Goal: Information Seeking & Learning: Learn about a topic

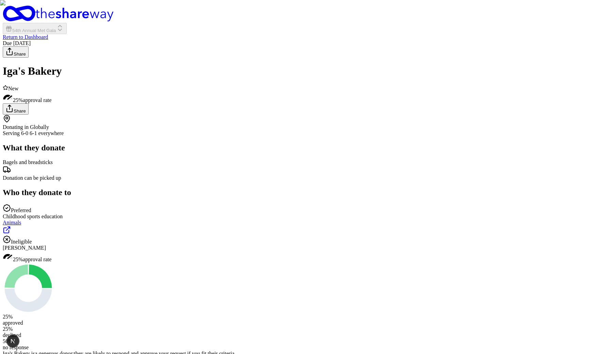
scroll to position [489, 0]
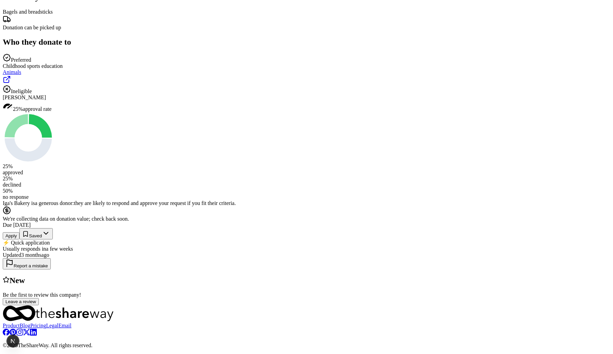
scroll to position [489, 0]
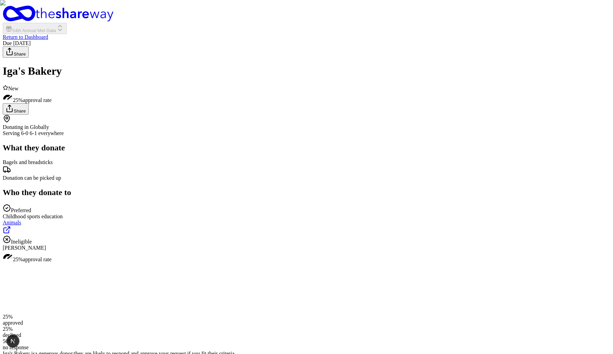
scroll to position [356, 0]
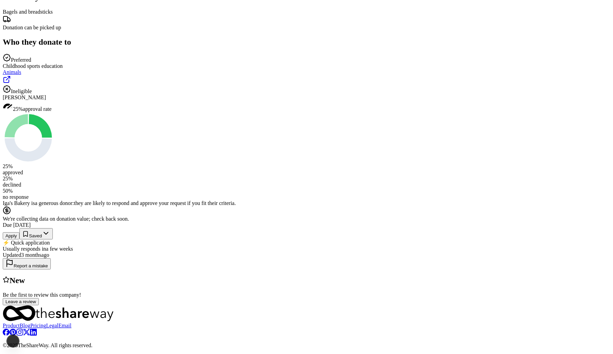
click at [273, 128] on div "Donating in Globally Serving 6-0 6-1 everywhere What they donate Bagels and bre…" at bounding box center [307, 93] width 608 height 258
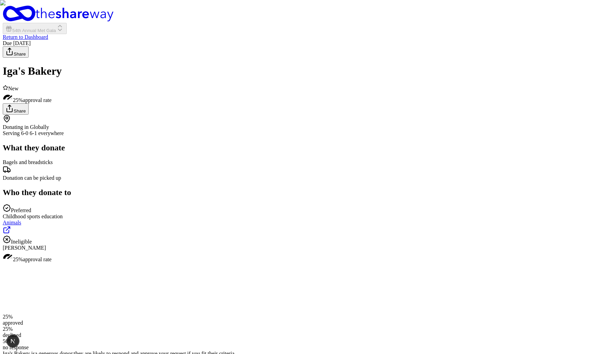
scroll to position [356, 0]
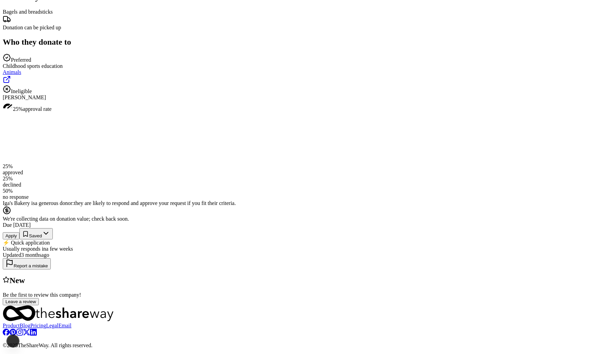
scroll to position [356, 0]
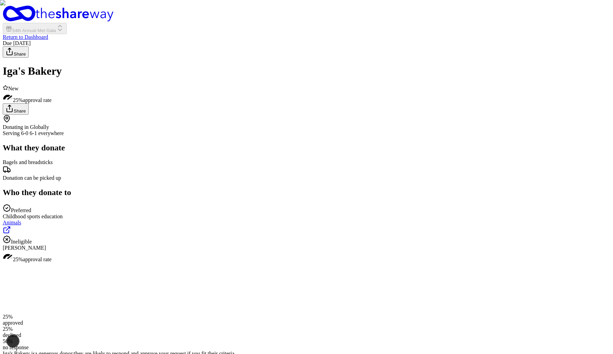
scroll to position [356, 0]
click at [506, 43] on div "Due [DATE] Share Iga's Bakery New 25% approval rate Share Donating in Globally …" at bounding box center [307, 247] width 608 height 415
click at [7, 342] on icon "Open Next.js Dev Tools" at bounding box center [14, 341] width 14 height 14
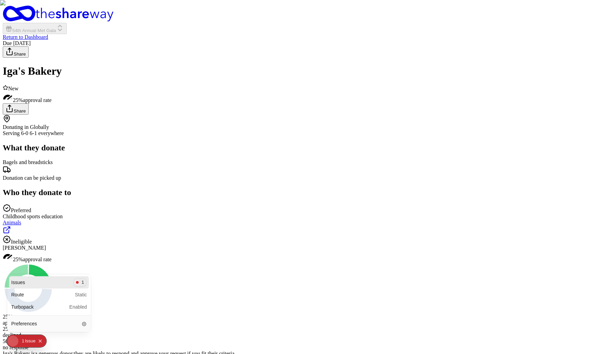
click at [37, 285] on div "Issues 1" at bounding box center [49, 282] width 80 height 12
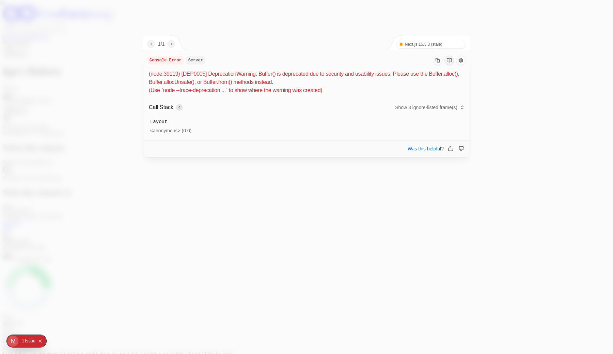
click at [460, 105] on icon at bounding box center [462, 107] width 5 height 5
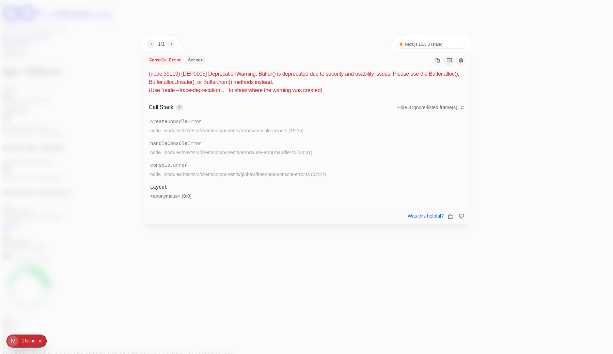
click at [394, 36] on div "1 / 1 Next.js 15.3.3 (stale) Turbopack" at bounding box center [306, 43] width 327 height 14
